Goal: Information Seeking & Learning: Stay updated

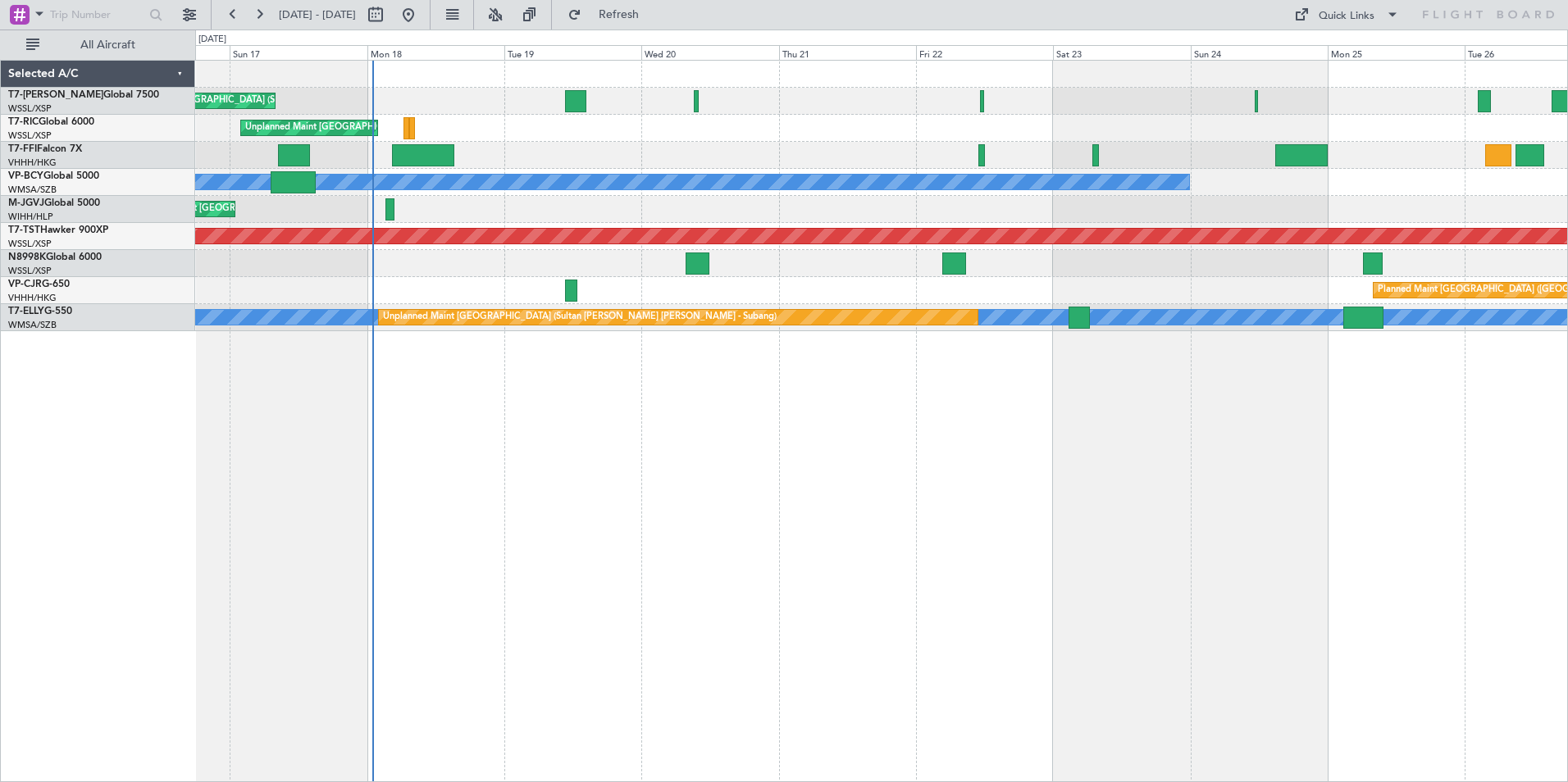
click at [518, 443] on div "Planned Maint [GEOGRAPHIC_DATA] (Seletar) Unplanned Maint [GEOGRAPHIC_DATA] (Se…" at bounding box center [881, 420] width 1373 height 722
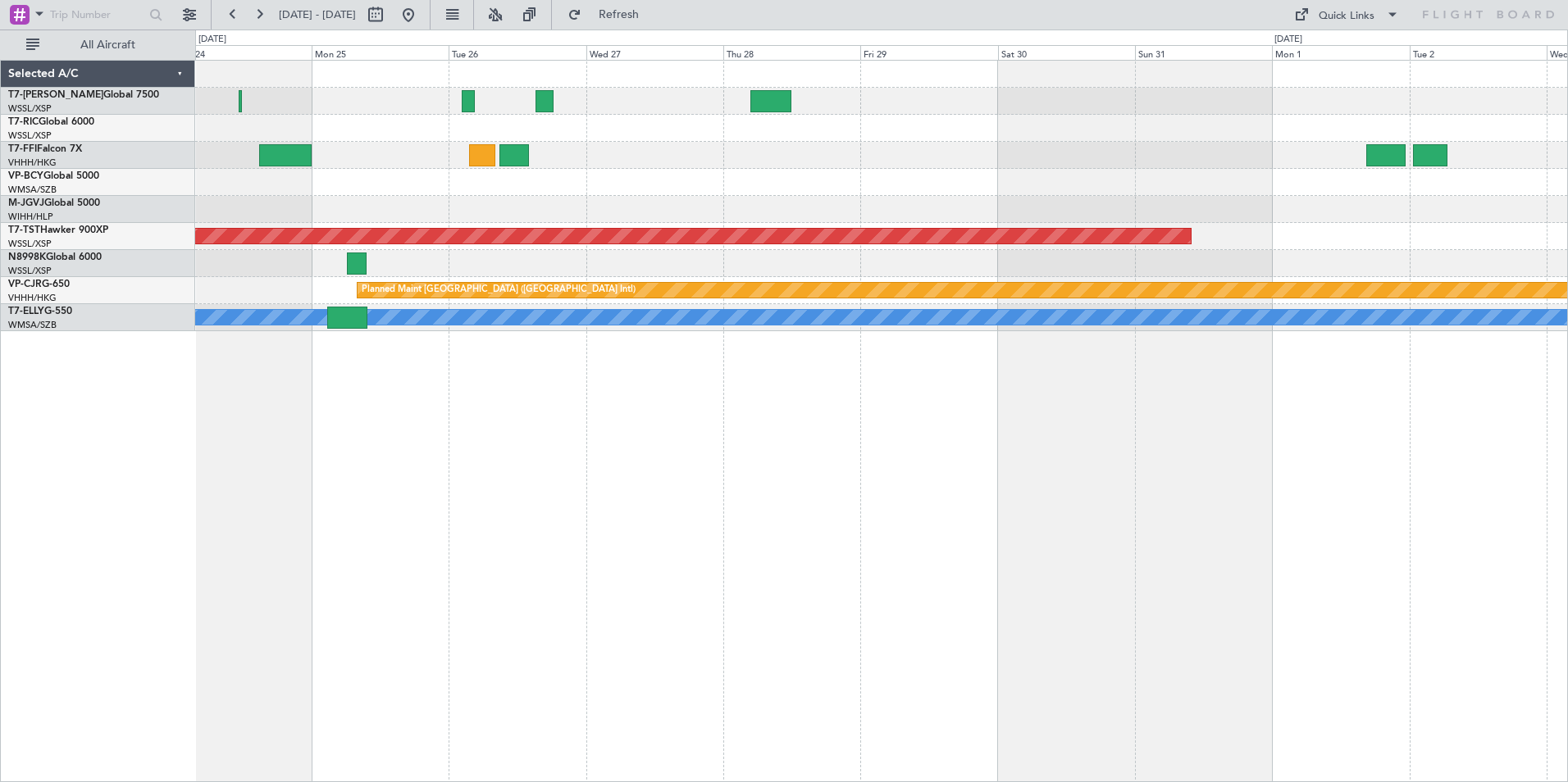
click at [402, 391] on div "[PERSON_NAME] [GEOGRAPHIC_DATA] (Sultan [PERSON_NAME] [PERSON_NAME] - Subang) P…" at bounding box center [881, 420] width 1373 height 722
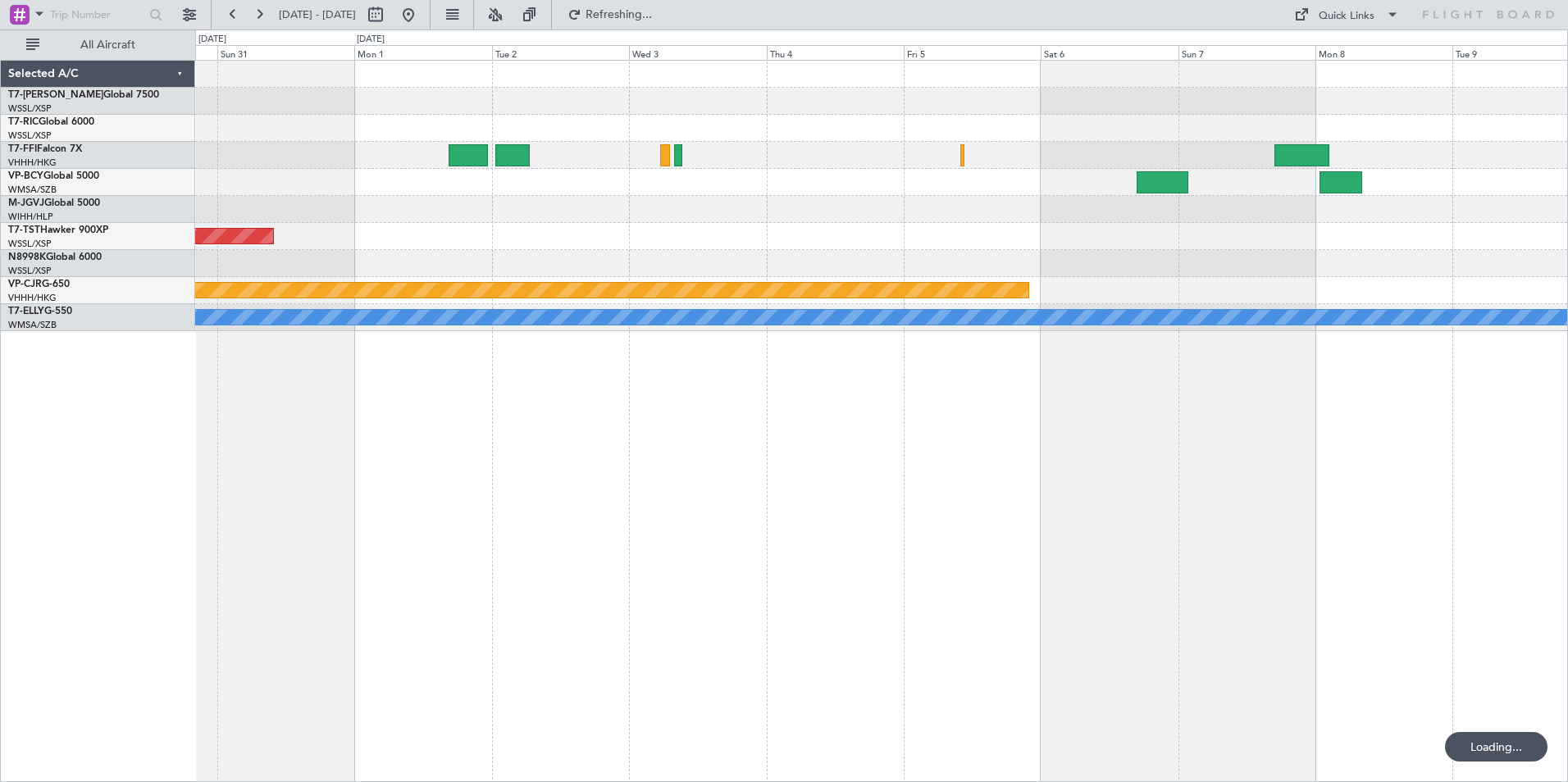
click at [431, 451] on div "Planned Maint [GEOGRAPHIC_DATA] (Seletar) Planned Maint [GEOGRAPHIC_DATA] ([GEO…" at bounding box center [881, 420] width 1373 height 722
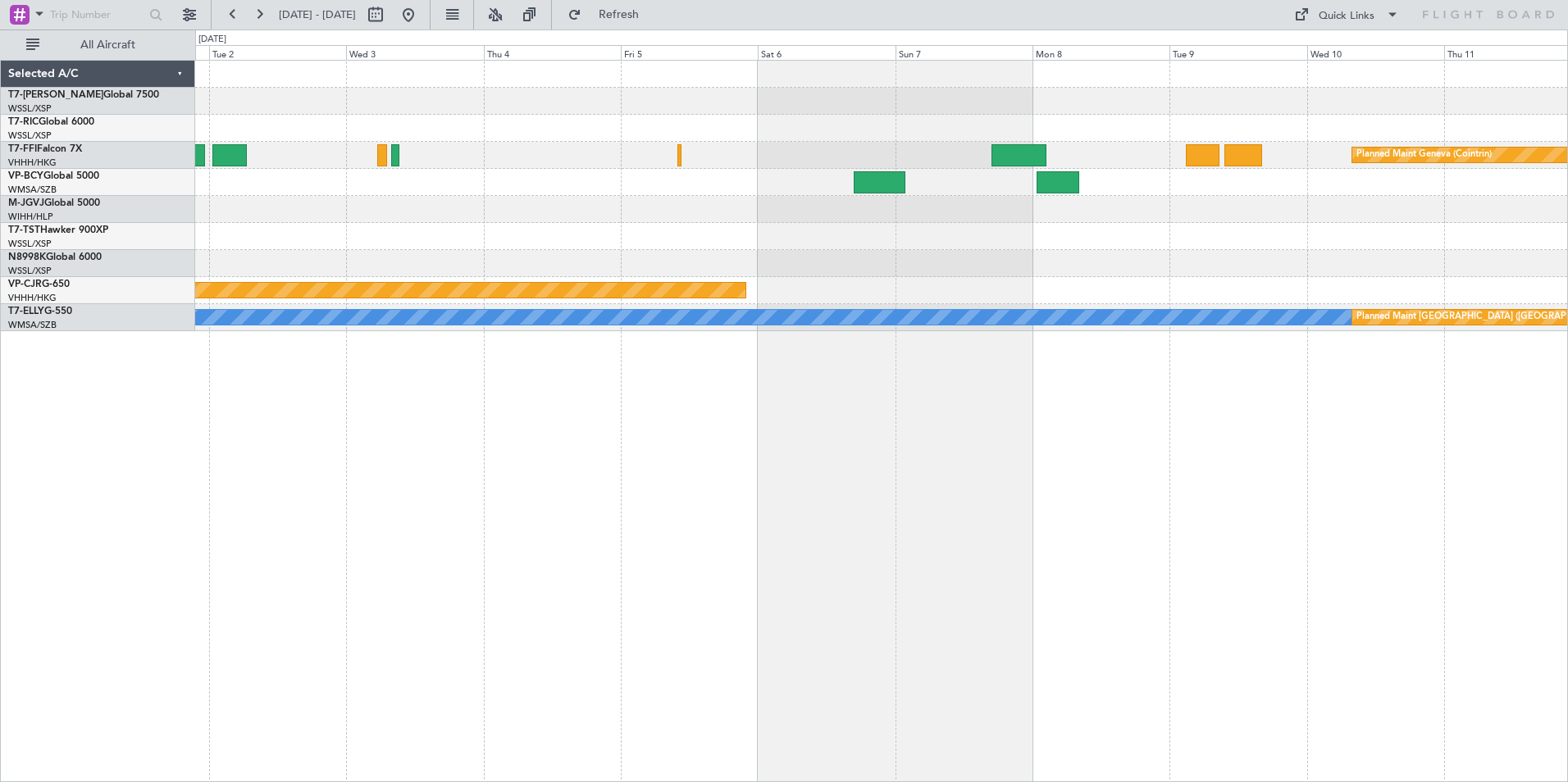
click at [947, 475] on div "Planned Maint Geneva (Cointrin) Planned Maint [GEOGRAPHIC_DATA] (Seletar) Plann…" at bounding box center [881, 420] width 1373 height 722
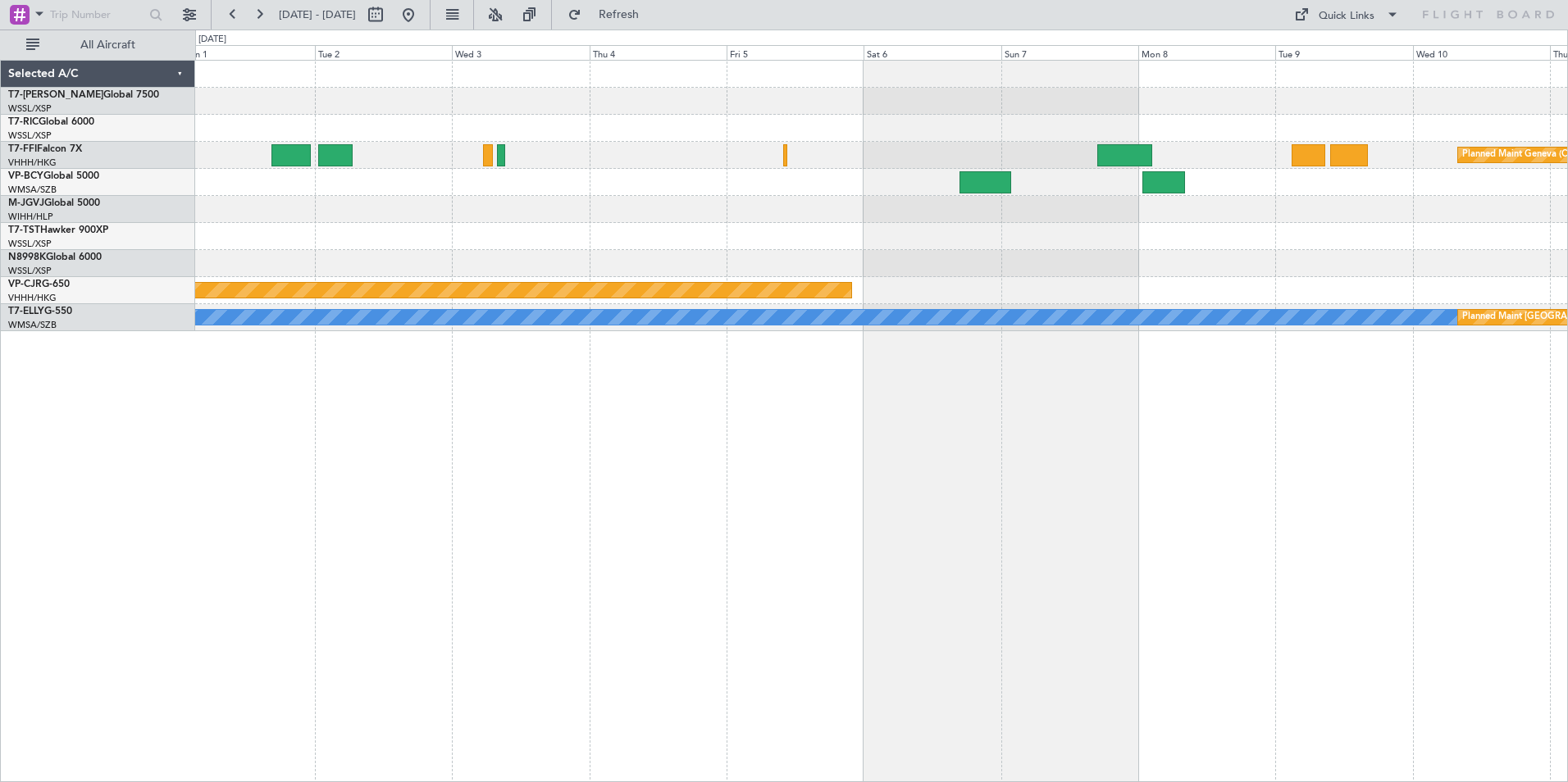
click at [696, 454] on div "Planned Maint Geneva (Cointrin) Planned Maint [GEOGRAPHIC_DATA] (Seletar) Plann…" at bounding box center [881, 420] width 1373 height 722
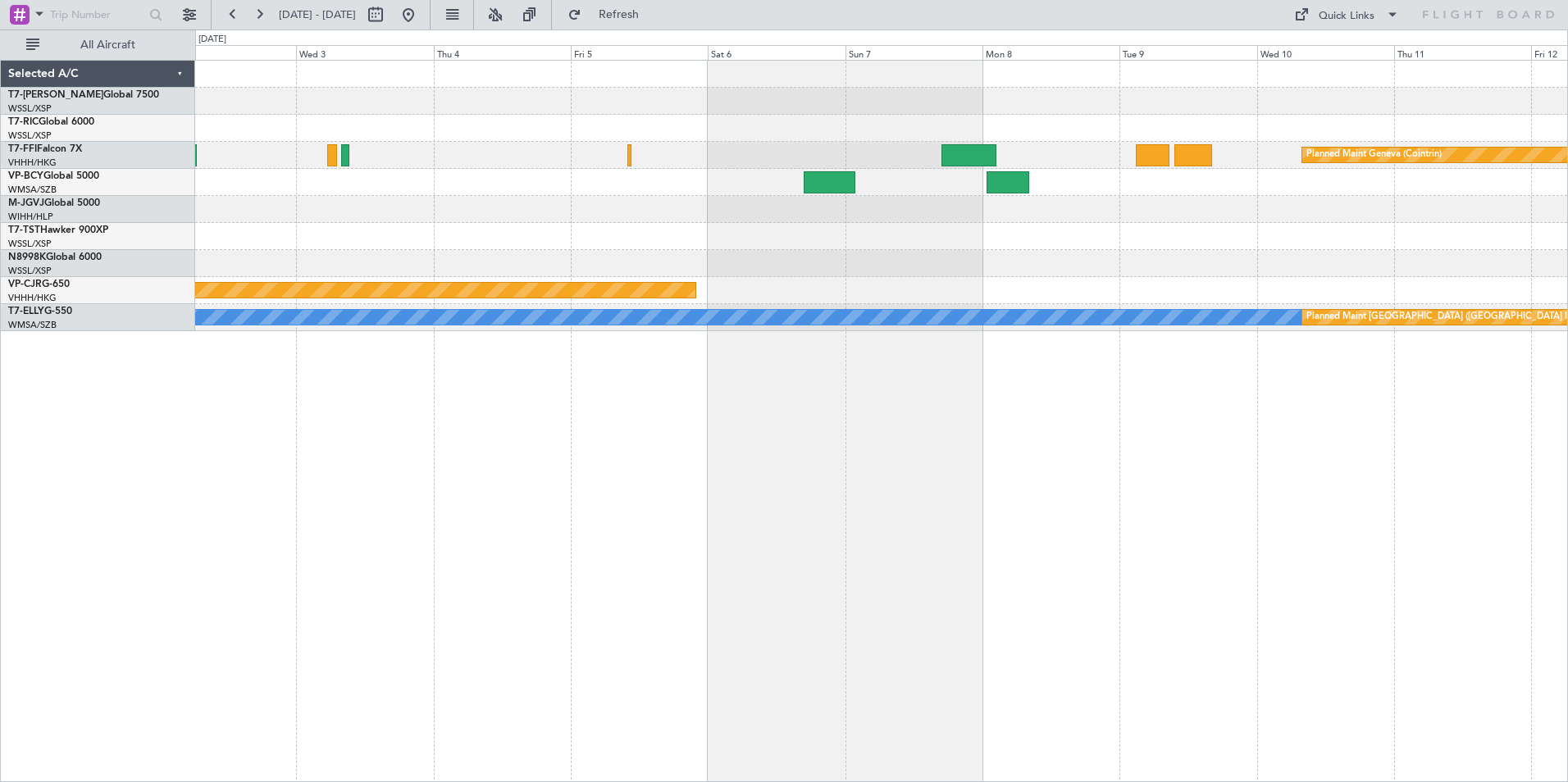
click at [1298, 476] on div "Planned Maint Geneva (Cointrin) Planned Maint [GEOGRAPHIC_DATA] (Seletar) Plann…" at bounding box center [881, 420] width 1373 height 722
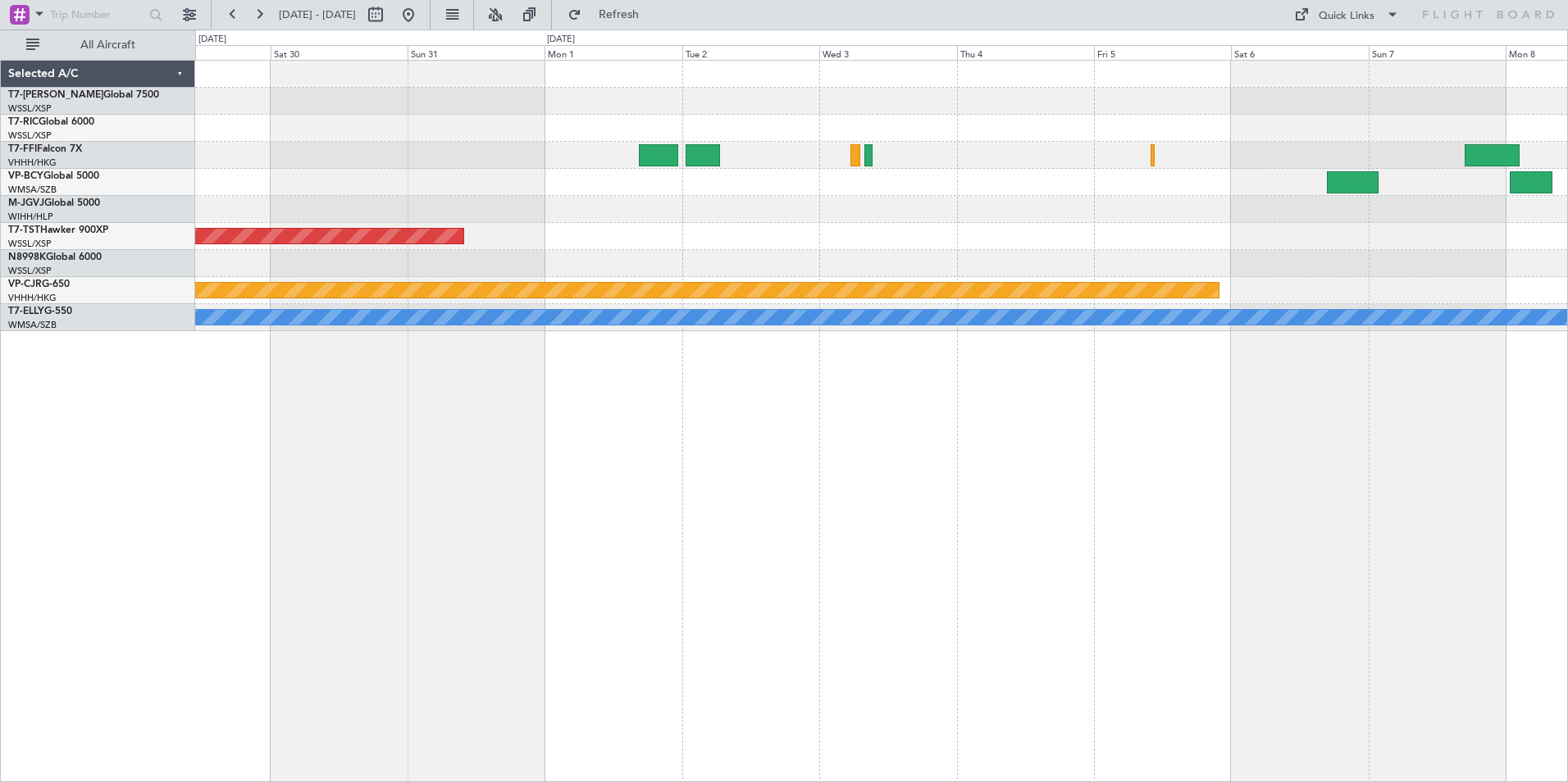
click at [1297, 433] on div "Planned Maint Geneva (Cointrin) Planned Maint [GEOGRAPHIC_DATA] (Seletar) Plann…" at bounding box center [881, 420] width 1373 height 722
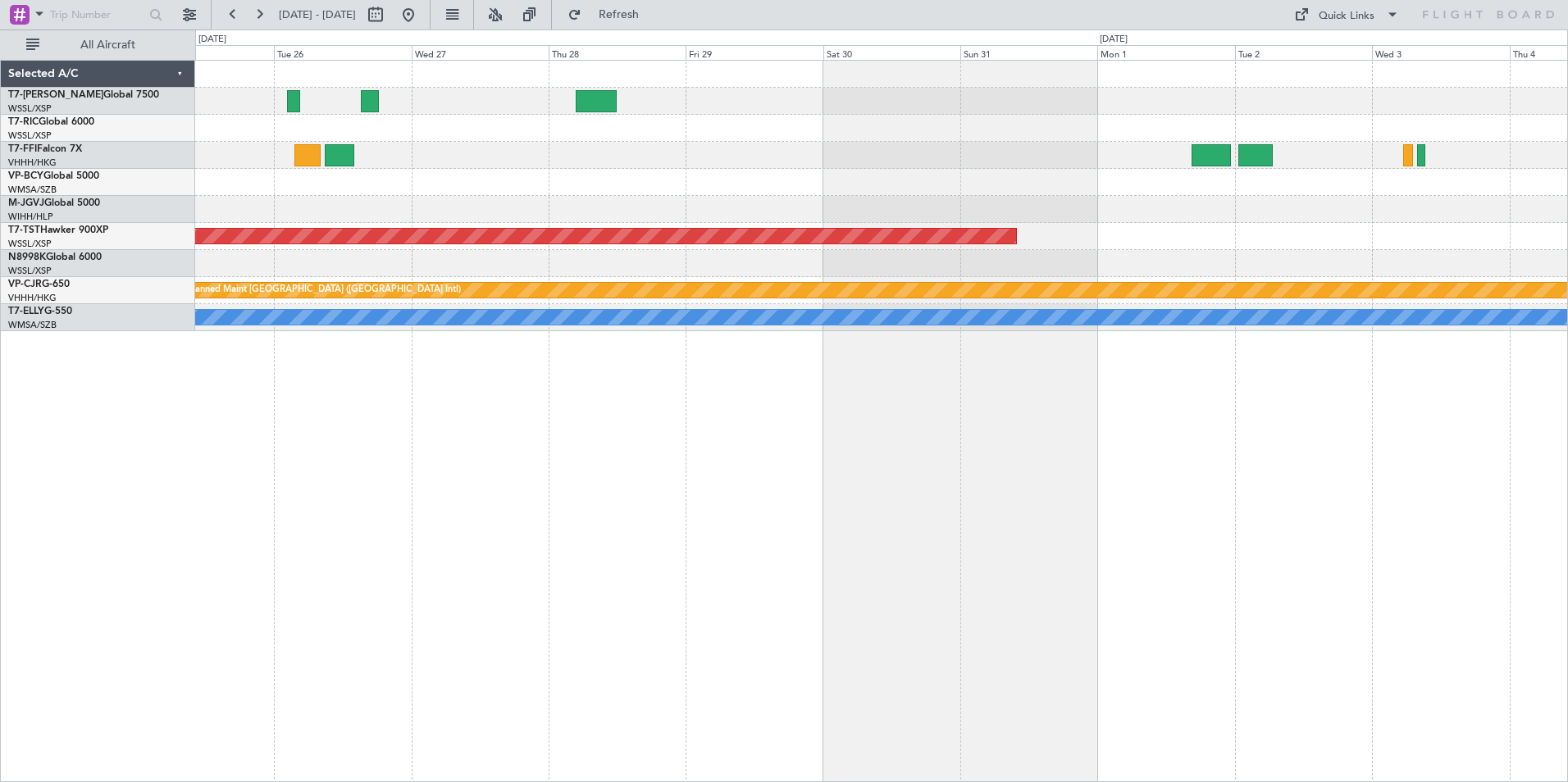
click at [1159, 459] on div "MEL Kuala Lumpur (Sultan Abdul Aziz Shah - Subang) Planned Maint Singapore (Sel…" at bounding box center [881, 420] width 1373 height 722
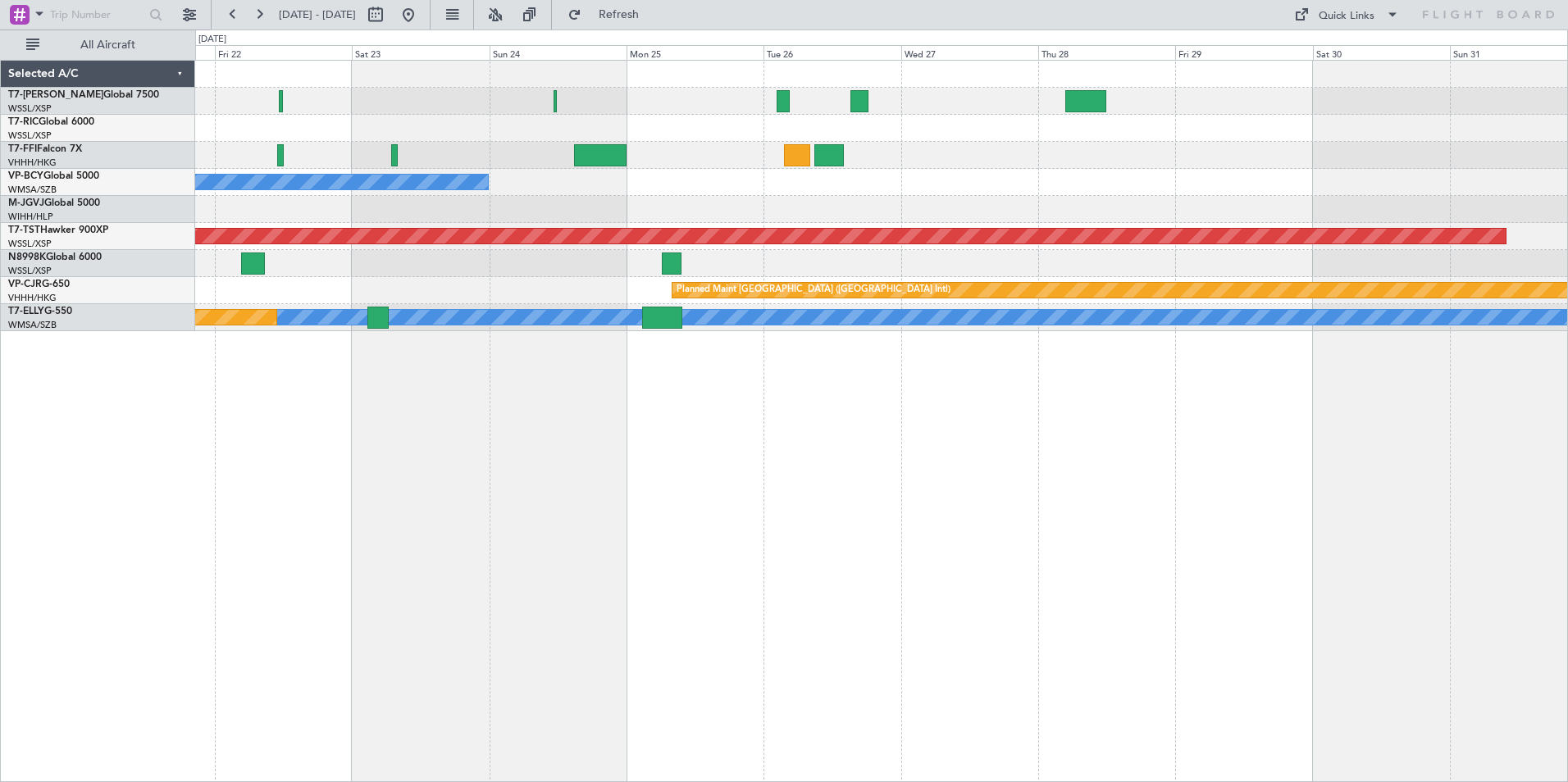
click at [1018, 454] on div "MEL Kuala Lumpur (Sultan Abdul Aziz Shah - Subang) Planned Maint Singapore (Sel…" at bounding box center [881, 420] width 1373 height 722
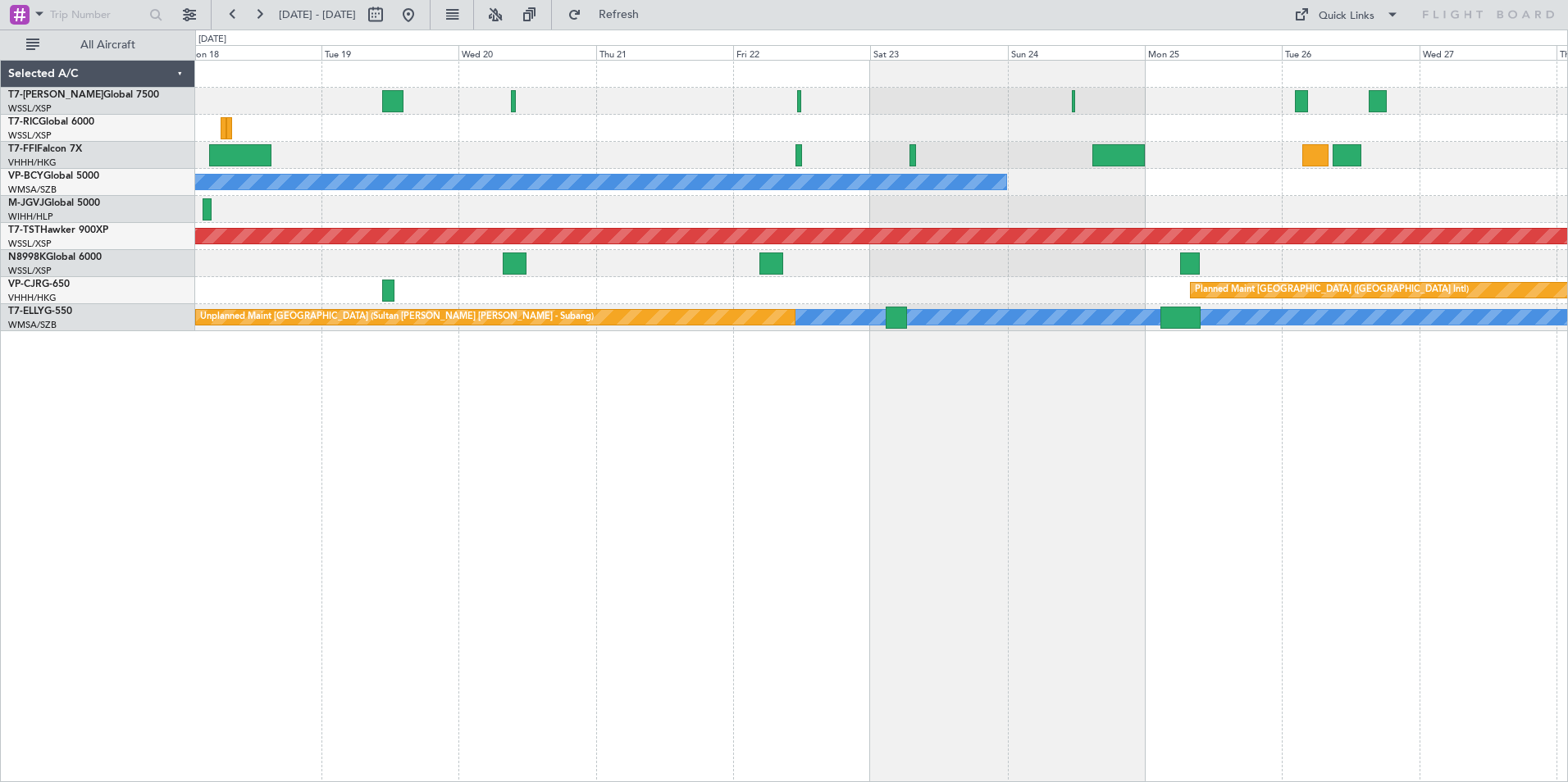
click at [1049, 433] on div "Planned Maint Singapore (Seletar) Unplanned Maint Singapore (Seletar) MEL Kuala…" at bounding box center [881, 420] width 1373 height 722
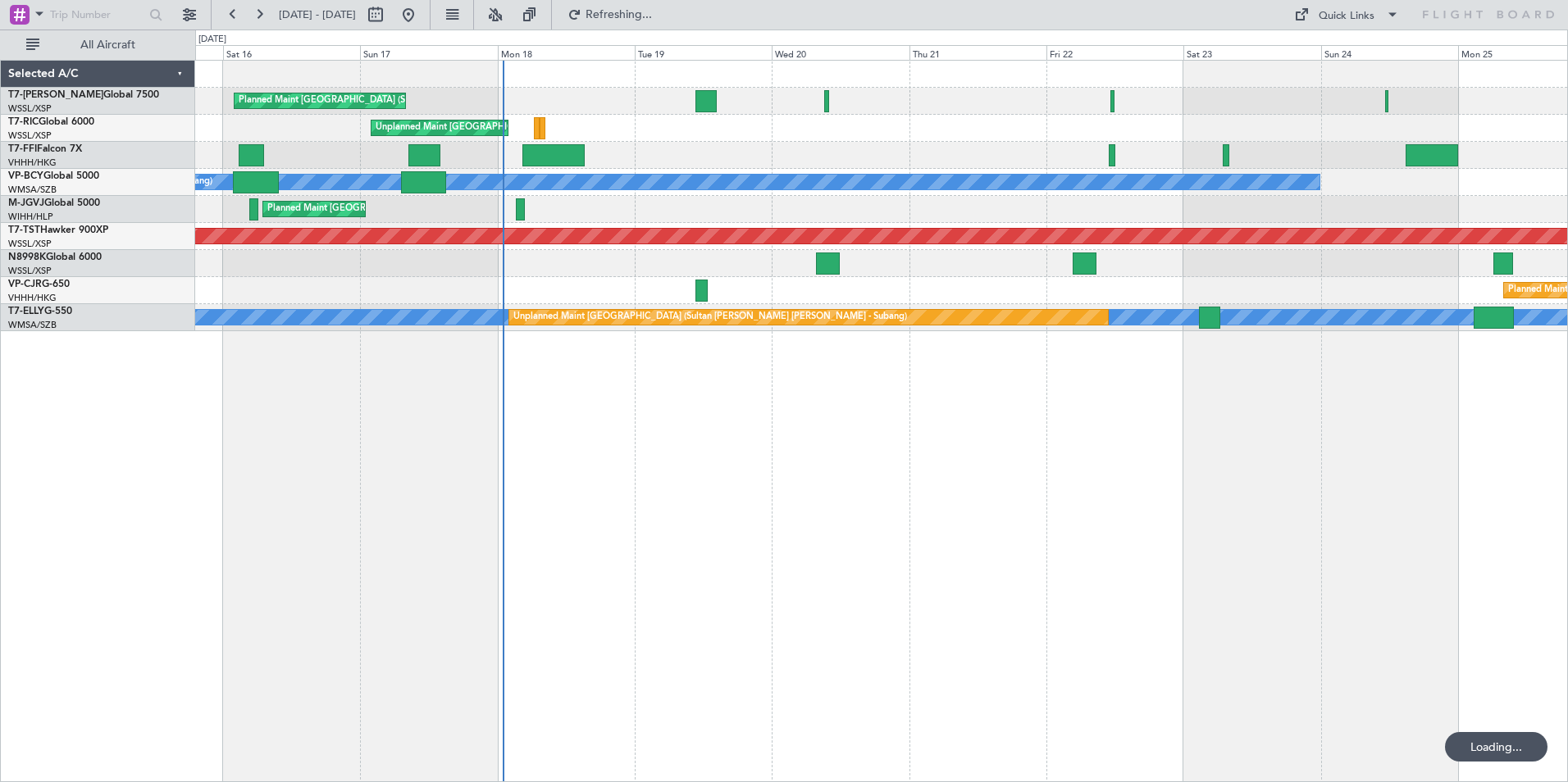
click at [964, 487] on div "Planned Maint Singapore (Seletar) Unplanned Maint Singapore (Seletar) MEL Kuala…" at bounding box center [881, 420] width 1373 height 722
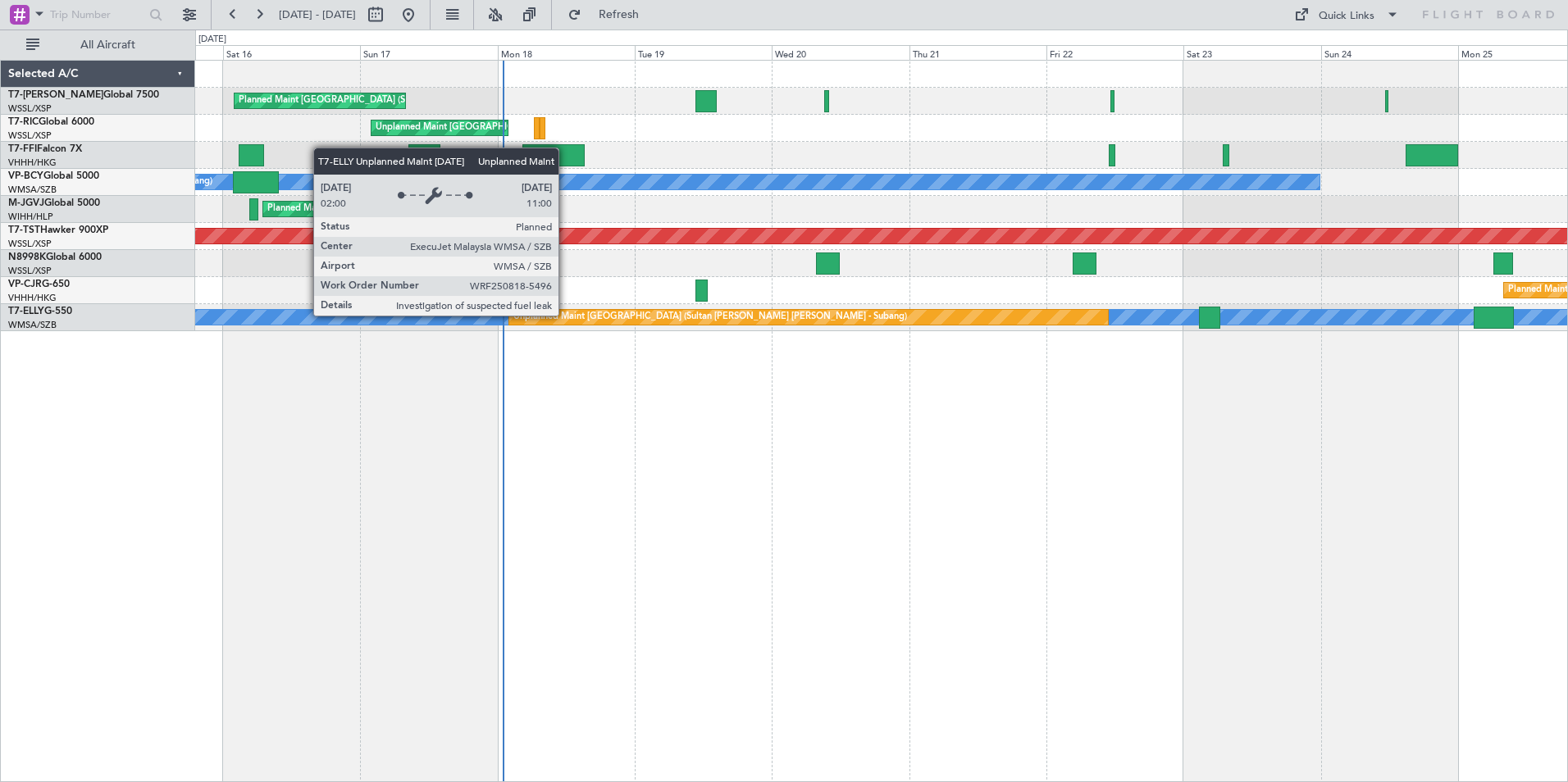
click at [566, 315] on div "Unplanned Maint [GEOGRAPHIC_DATA] (Sultan [PERSON_NAME] [PERSON_NAME] - Subang)" at bounding box center [710, 317] width 393 height 25
click at [565, 318] on div "Unplanned Maint [GEOGRAPHIC_DATA] (Sultan [PERSON_NAME] [PERSON_NAME] - Subang)" at bounding box center [710, 317] width 393 height 25
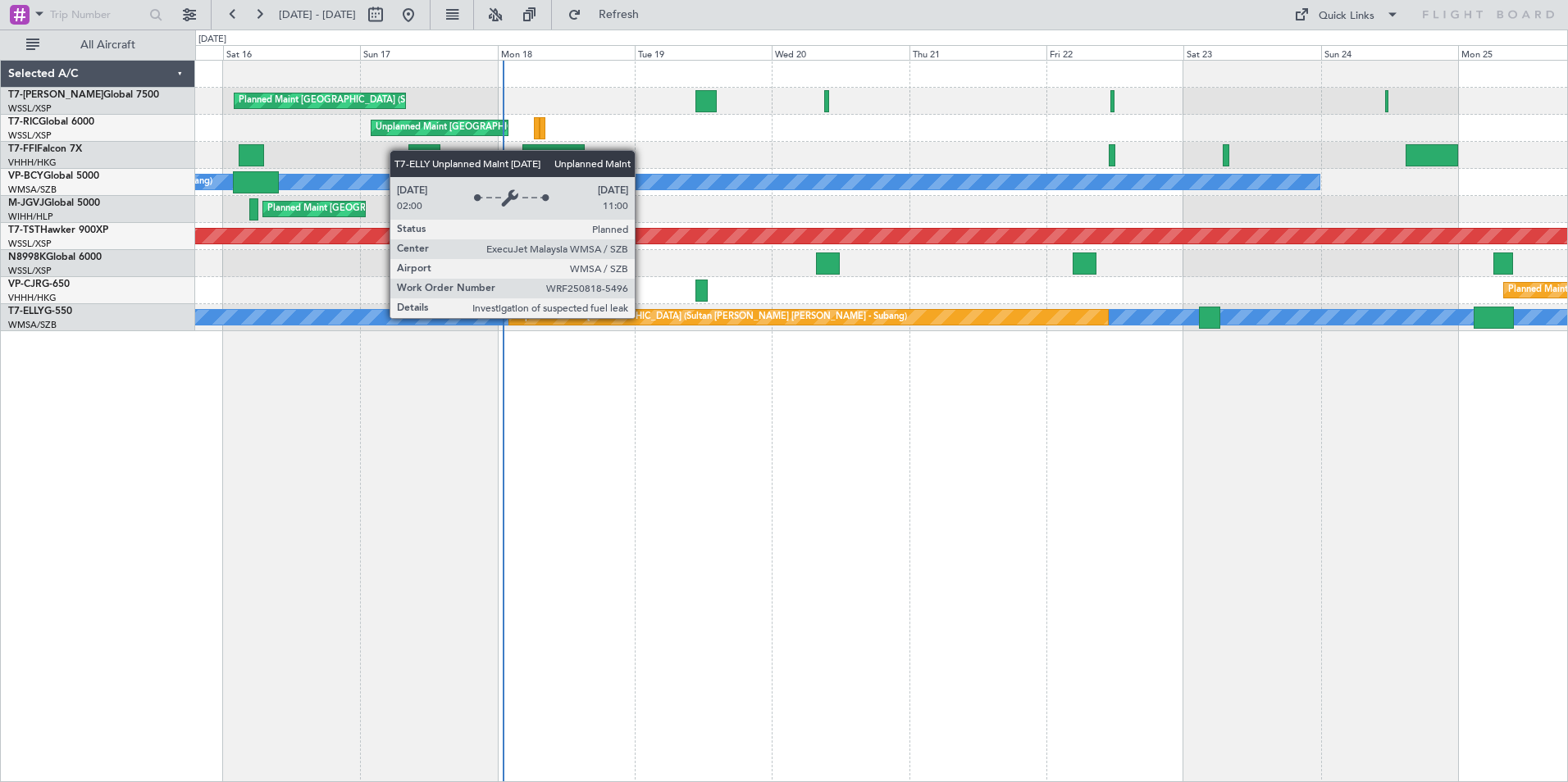
click at [642, 317] on div "Unplanned Maint [GEOGRAPHIC_DATA] (Sultan [PERSON_NAME] [PERSON_NAME] - Subang)" at bounding box center [710, 317] width 393 height 25
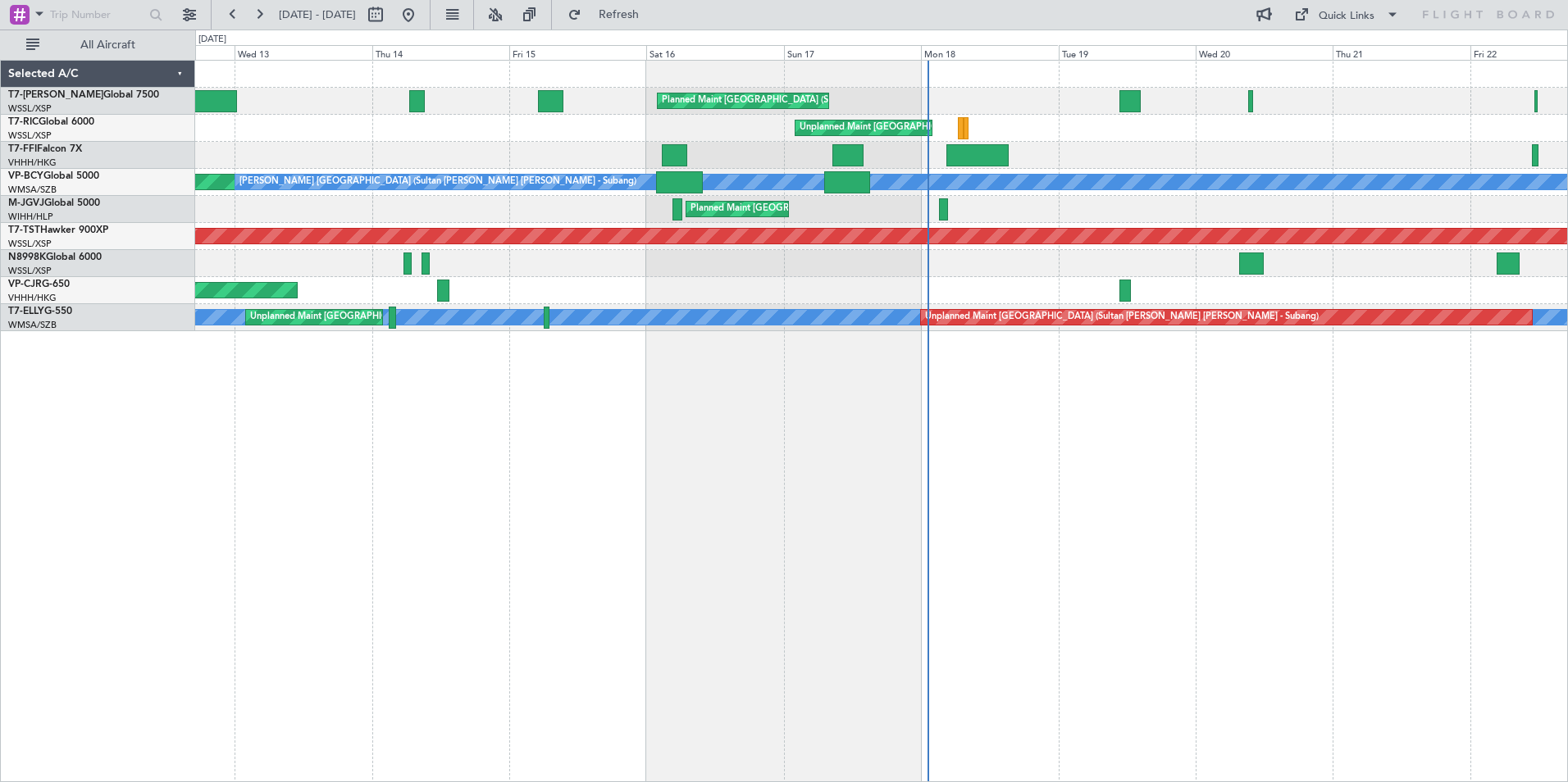
click at [472, 488] on div "Planned Maint [GEOGRAPHIC_DATA] (Seletar) Planned Maint [GEOGRAPHIC_DATA] ([GEO…" at bounding box center [881, 420] width 1373 height 722
